Goal: Complete application form: Complete application form

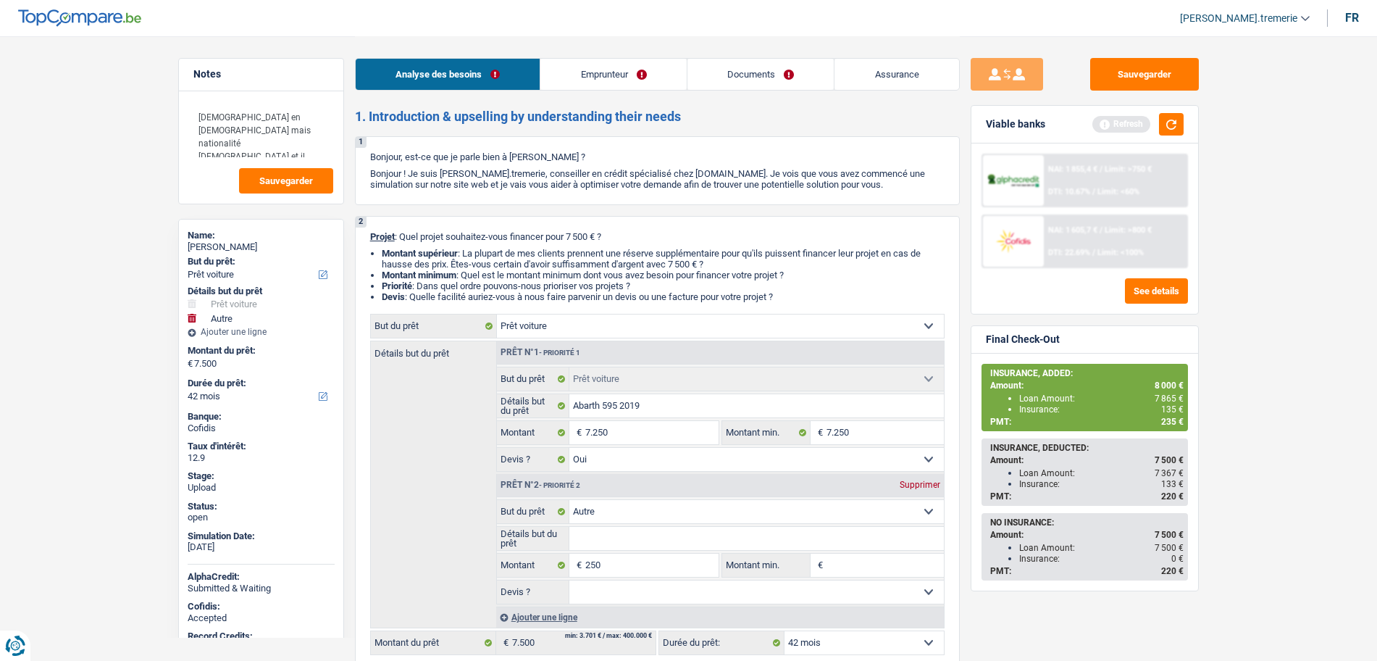
select select "car"
select select "other"
select select "42"
select select "car"
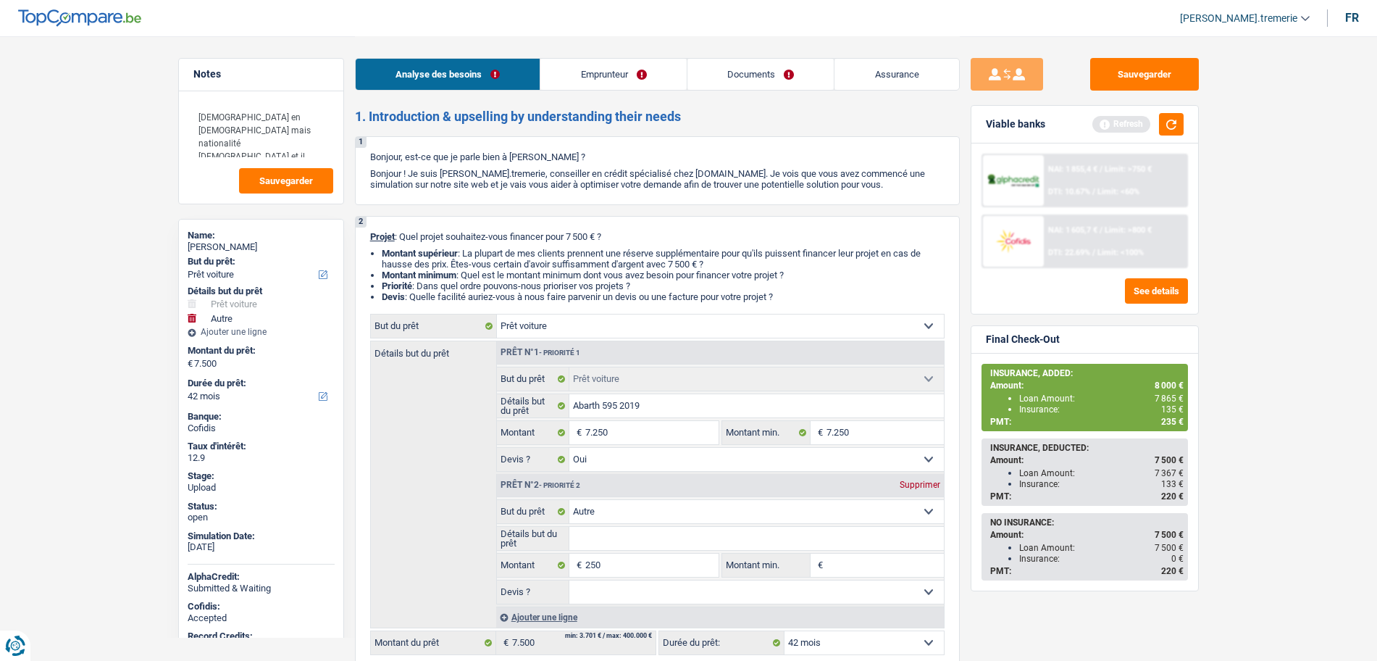
select select "car"
select select "yes"
select select "other"
select select "42"
select select "worker"
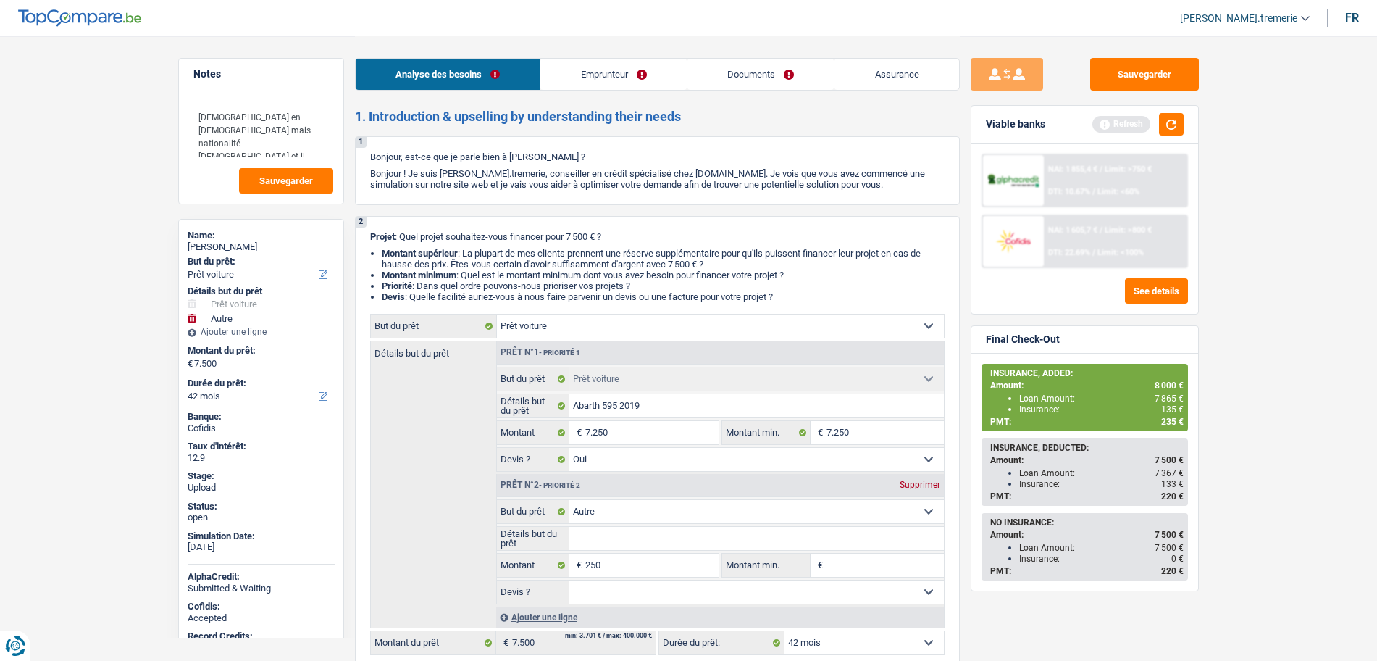
select select "netSalary"
select select "liveWithParents"
select select "cardOrCredit"
select select "car"
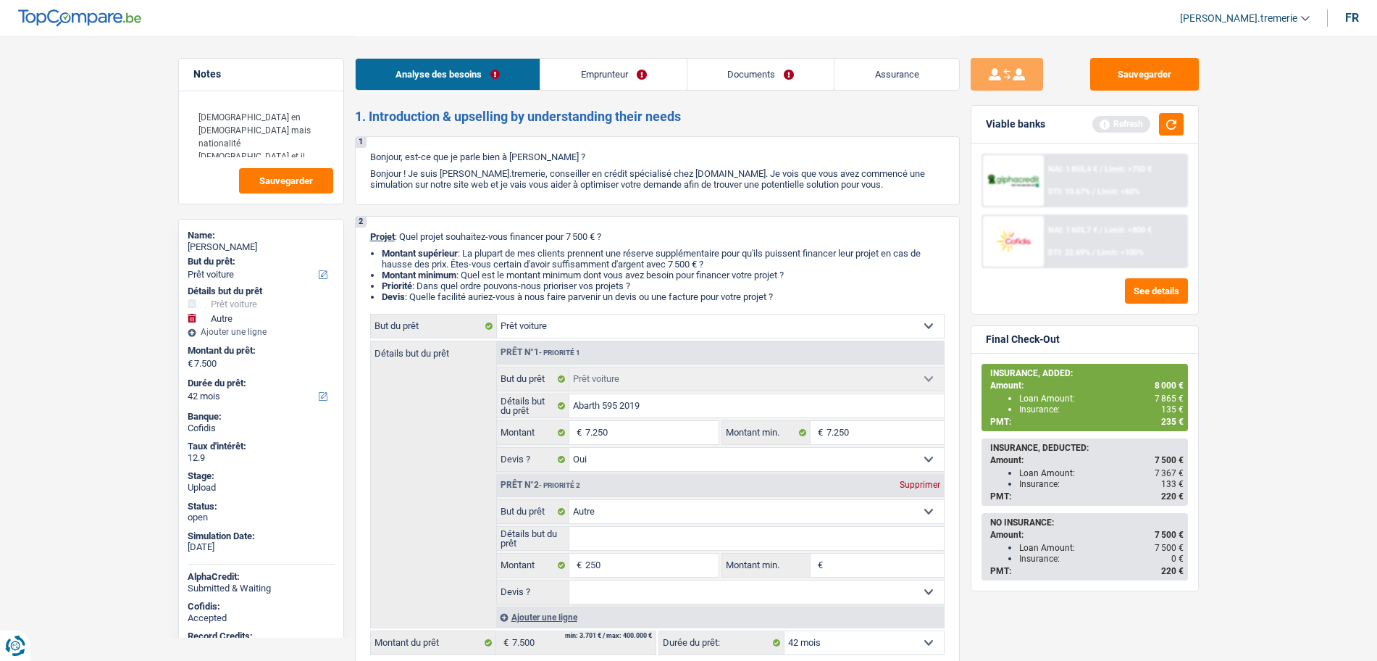
select select "yes"
select select "other"
select select "42"
click at [1066, 256] on span "DTI: 22.69%" at bounding box center [1069, 252] width 42 height 9
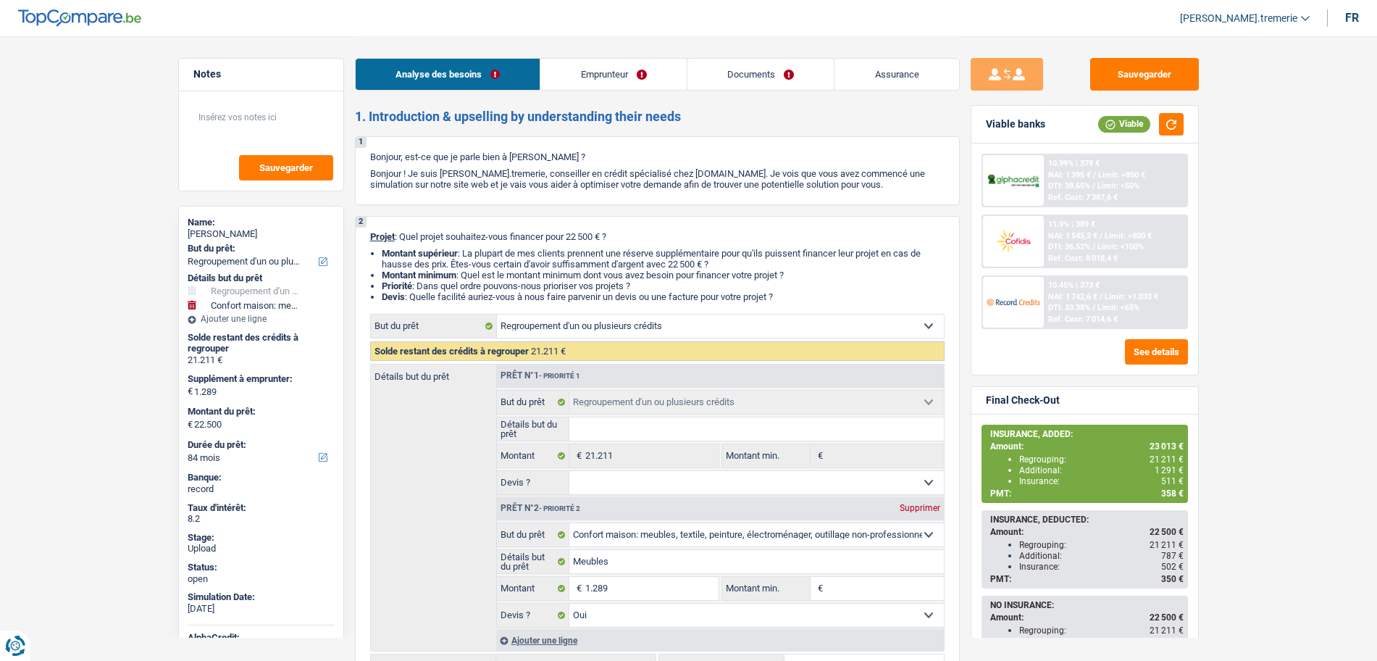
select select "refinancing"
select select "household"
select select "84"
select select "refinancing"
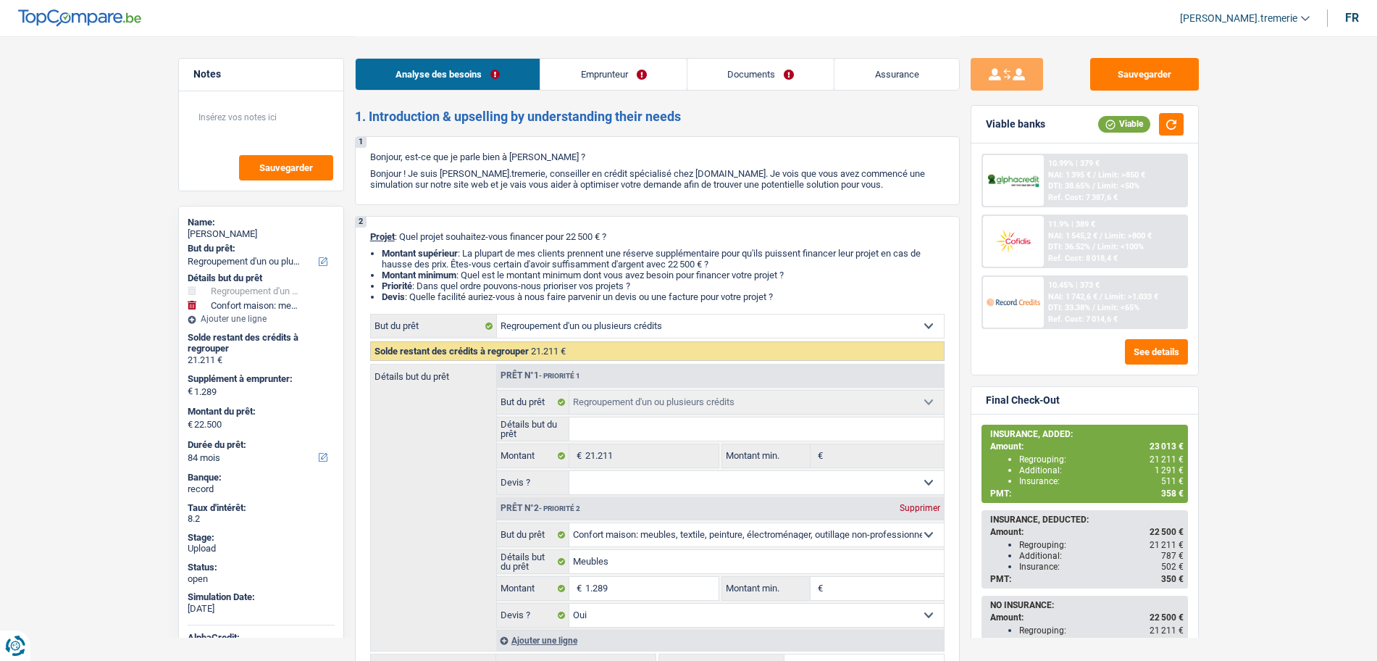
select select "refinancing"
select select "household"
select select "yes"
select select "84"
select select "worker"
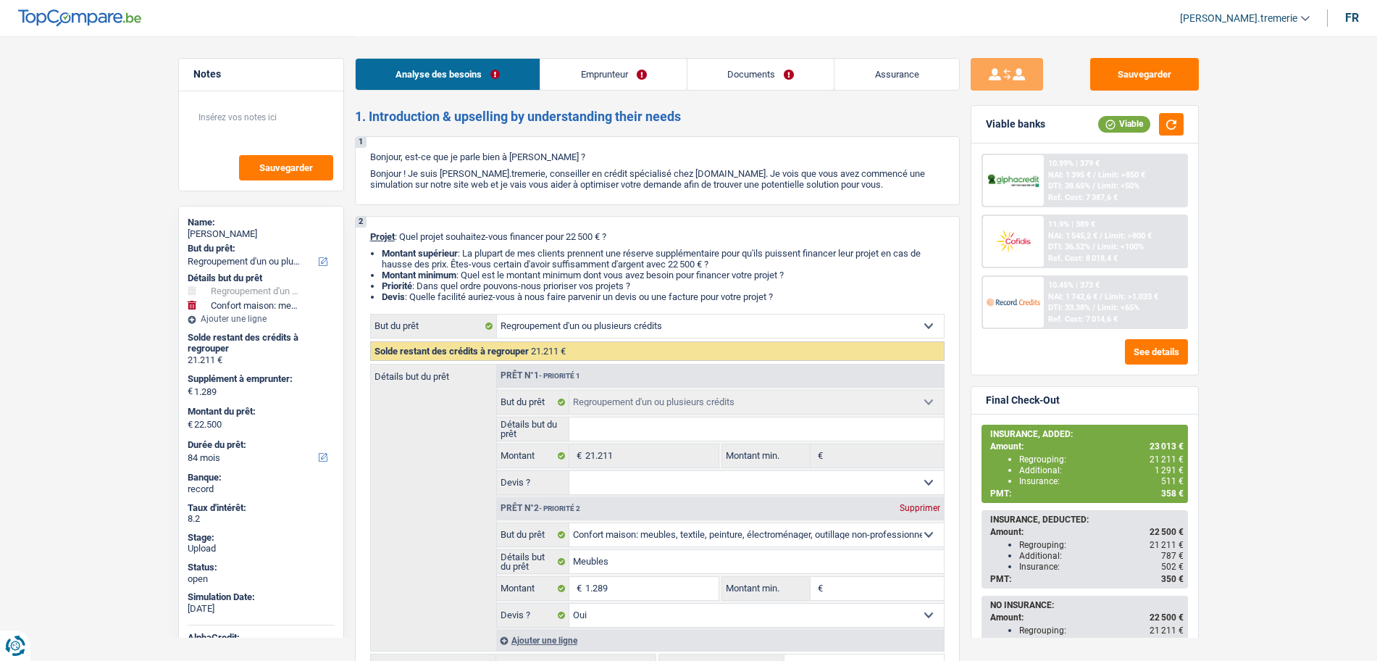
select select "netSalary"
select select "mealVouchers"
select select "rents"
select select "carLoan"
select select "36"
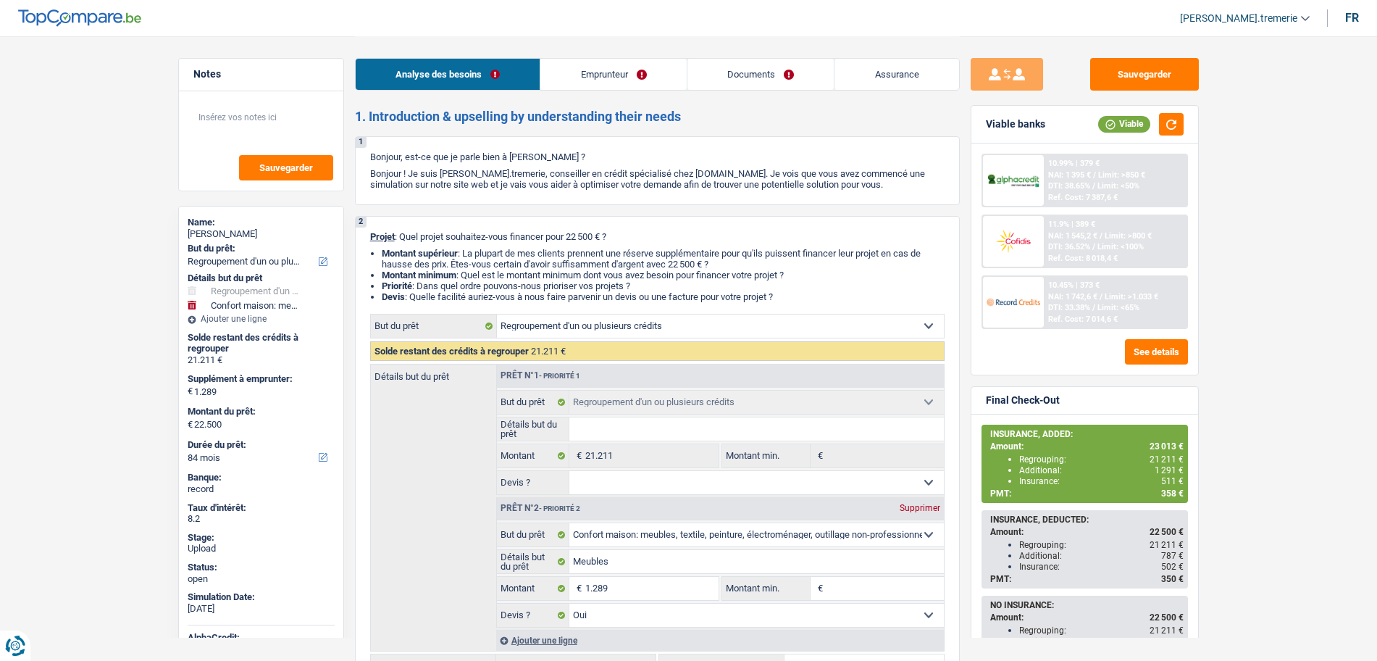
select select "personalLoan"
select select "smallWorks"
select select "42"
select select "cardOrCredit"
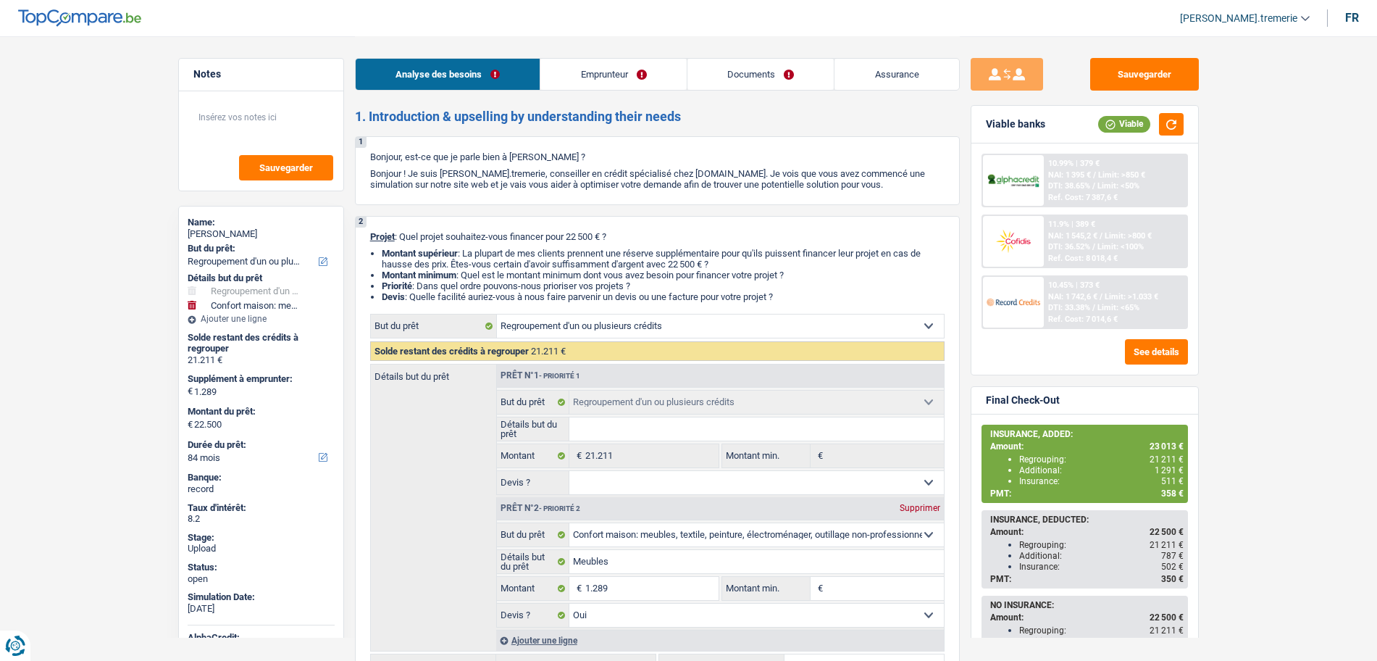
select select "refinancing"
select select "household"
select select "yes"
select select "84"
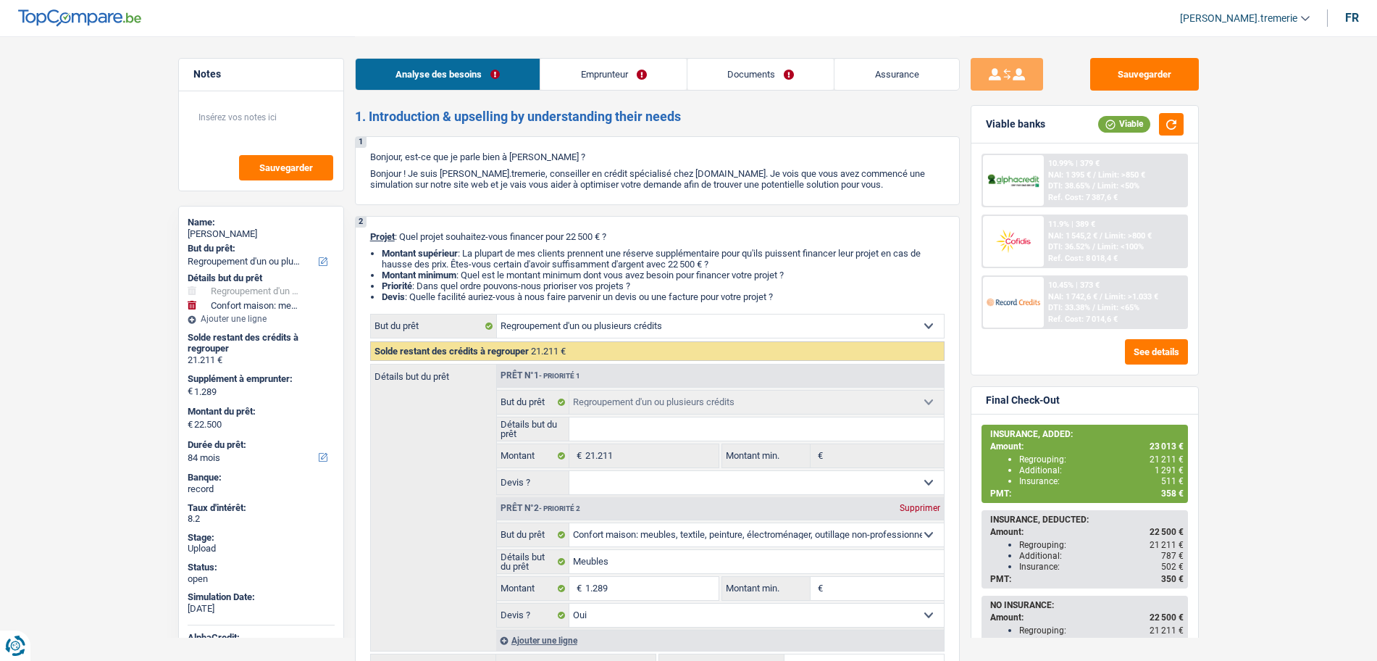
click at [749, 71] on link "Documents" at bounding box center [761, 74] width 147 height 31
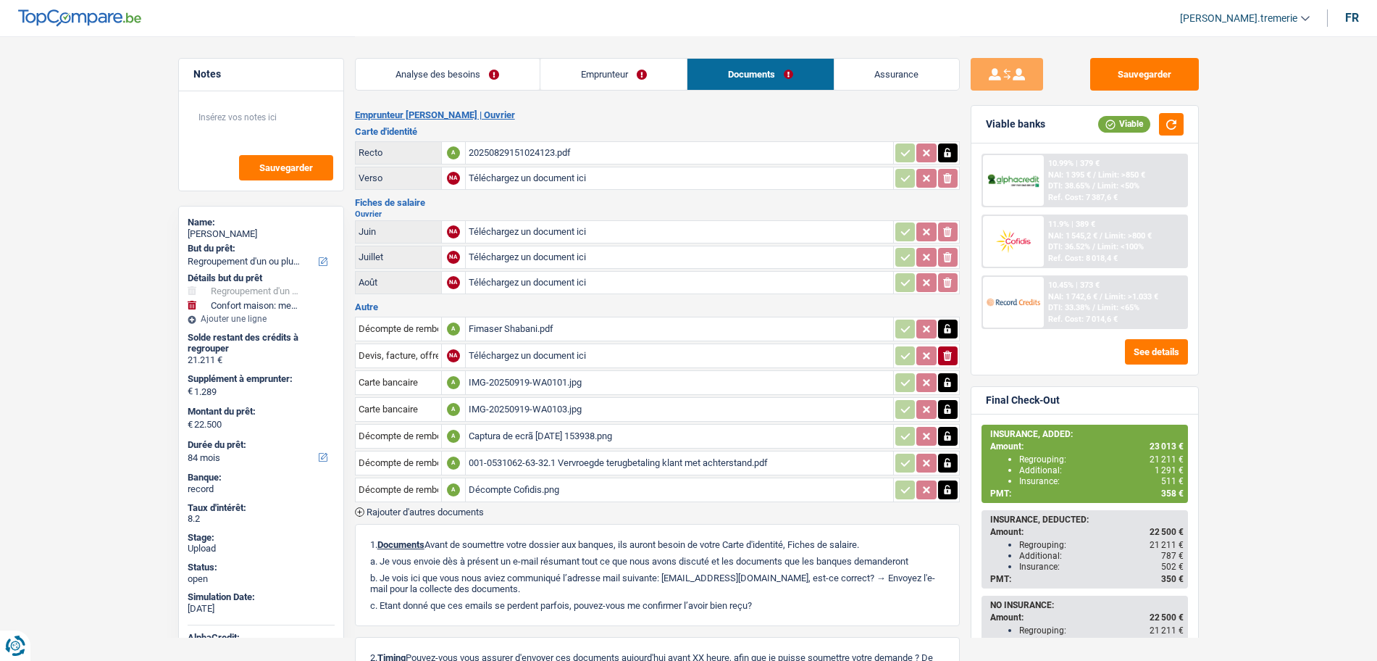
click at [540, 151] on div "20250829151024123.pdf" at bounding box center [680, 153] width 422 height 22
